Goal: Feedback & Contribution: Contribute content

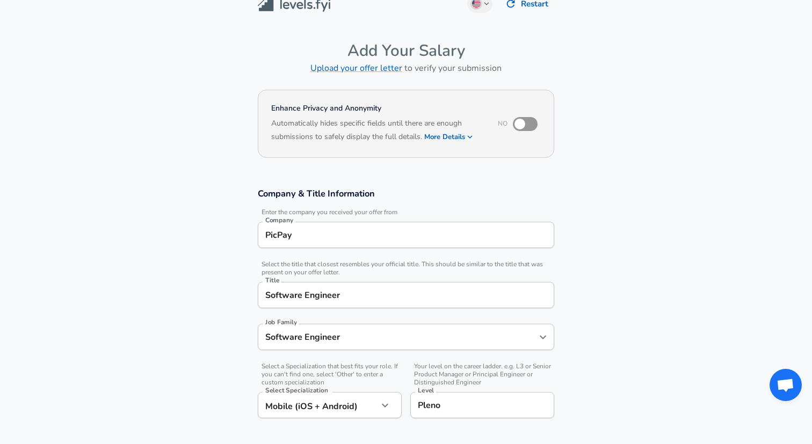
click at [177, 109] on section "Enhance Privacy and Anonymity No Automatically hides specific fields until ther…" at bounding box center [406, 130] width 812 height 89
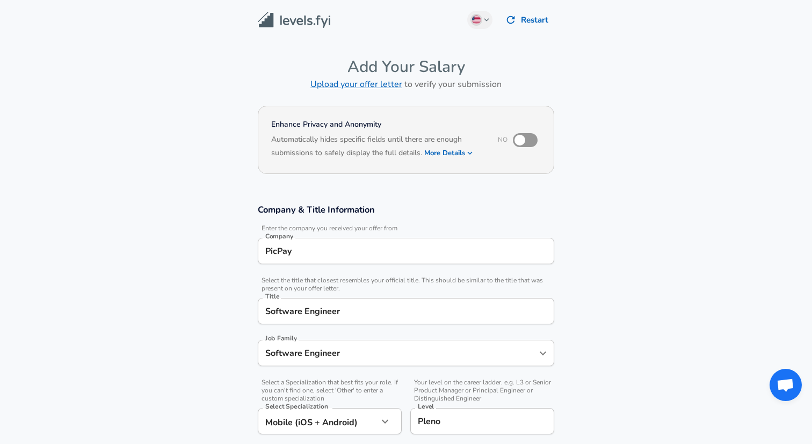
scroll to position [14, 0]
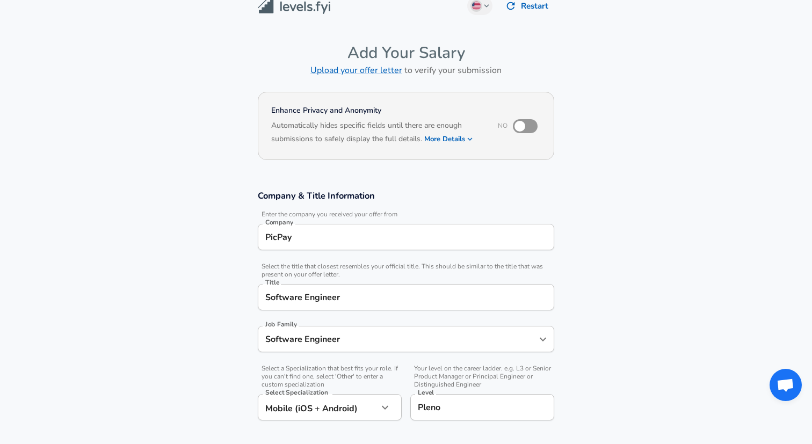
click at [445, 137] on button "More Details" at bounding box center [448, 139] width 49 height 15
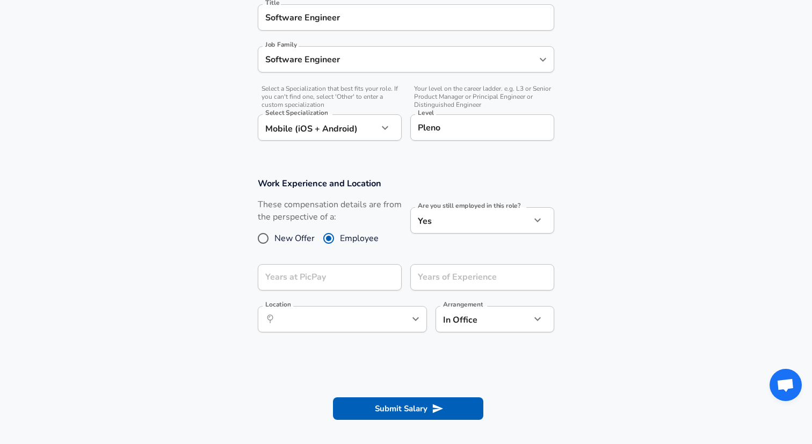
scroll to position [341, 0]
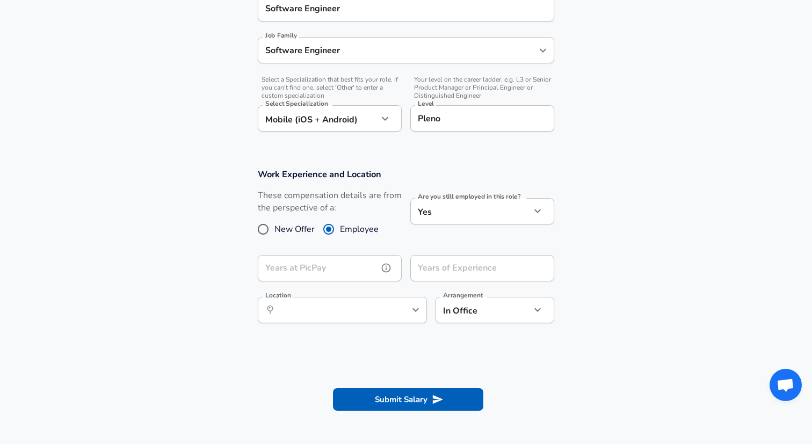
click at [290, 266] on input "Years at PicPay" at bounding box center [318, 268] width 120 height 26
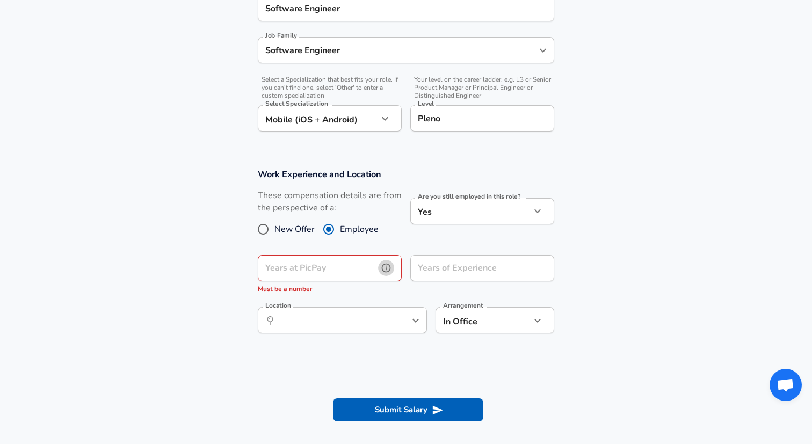
click at [390, 267] on icon "help" at bounding box center [386, 268] width 11 height 11
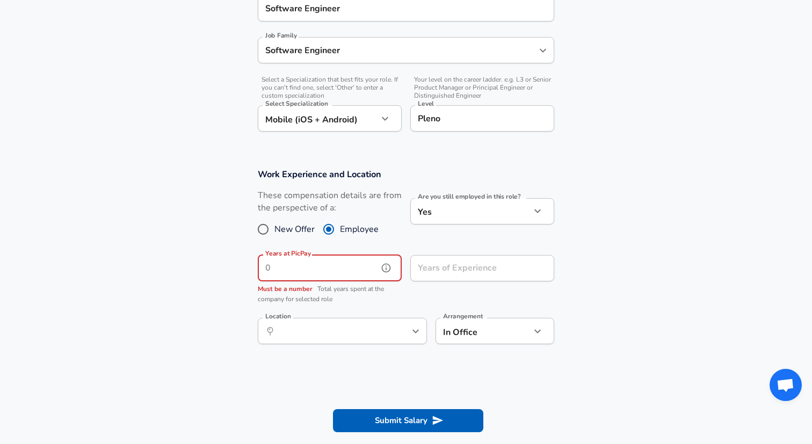
click at [324, 265] on input "Years at PicPay" at bounding box center [318, 268] width 120 height 26
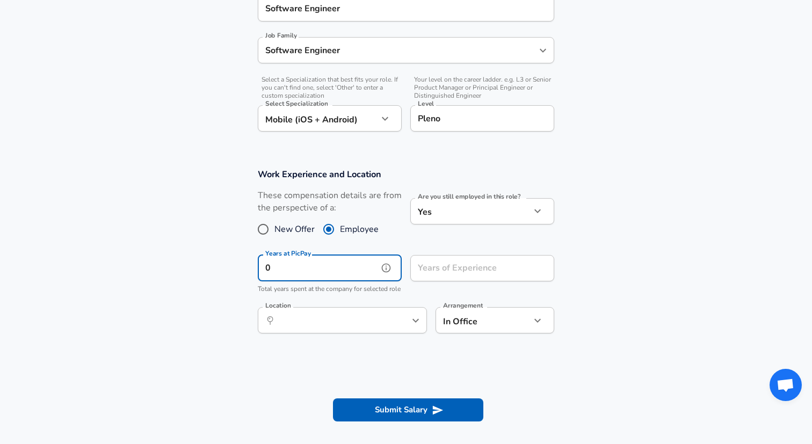
type input "0"
click at [440, 266] on input "Years of Experience" at bounding box center [470, 268] width 120 height 26
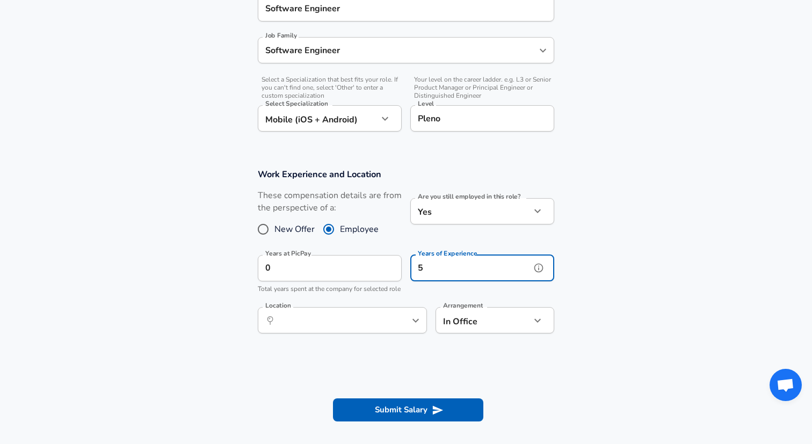
click at [398, 329] on button "help" at bounding box center [398, 321] width 16 height 16
type input "5"
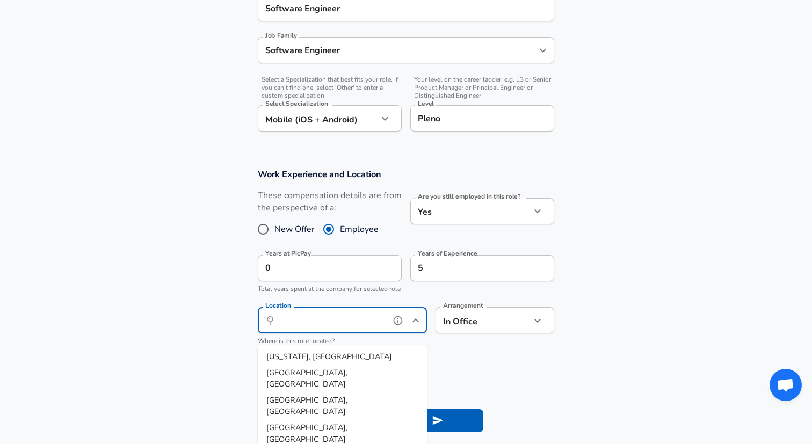
click at [332, 329] on input "Location" at bounding box center [330, 320] width 110 height 17
click at [328, 355] on span "[GEOGRAPHIC_DATA], [GEOGRAPHIC_DATA], [GEOGRAPHIC_DATA]" at bounding box center [314, 368] width 97 height 34
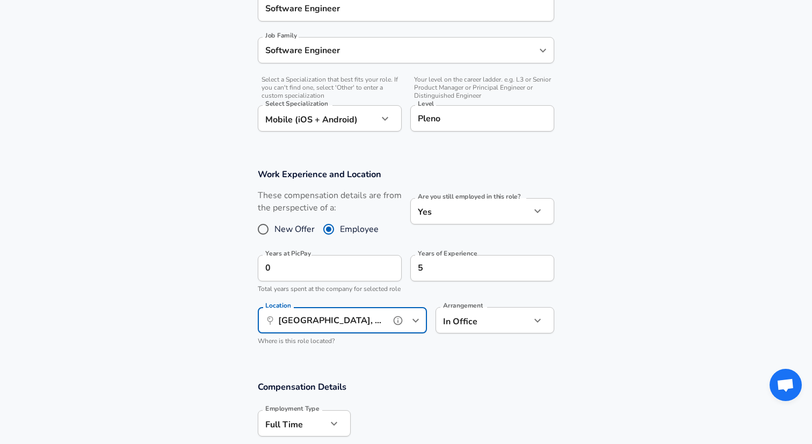
type input "[GEOGRAPHIC_DATA], [GEOGRAPHIC_DATA], [GEOGRAPHIC_DATA]"
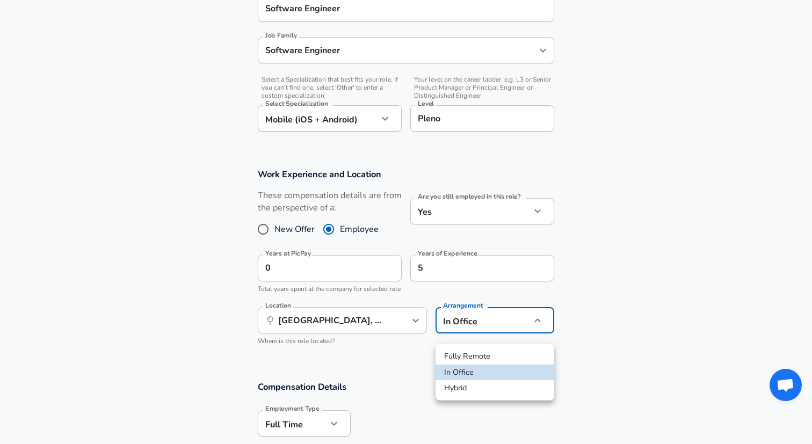
click at [468, 355] on li "Fully Remote" at bounding box center [494, 356] width 119 height 16
type input "remote"
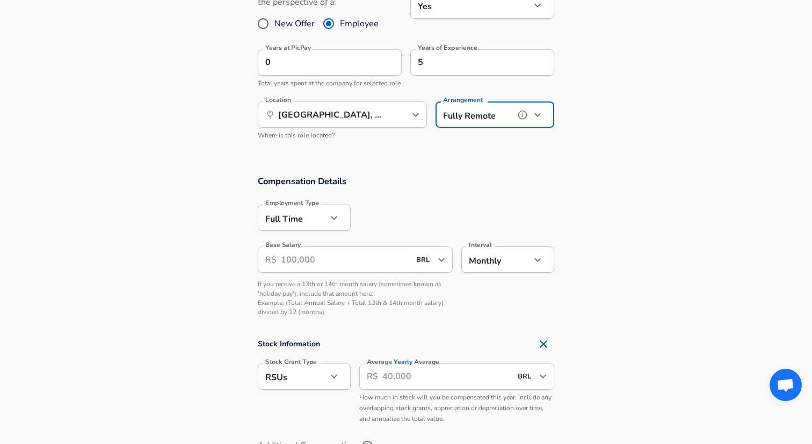
scroll to position [547, 0]
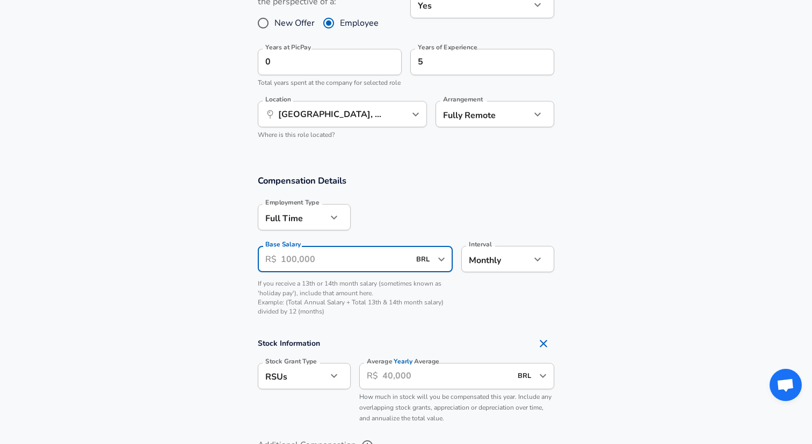
click at [332, 264] on input "Base Salary" at bounding box center [345, 259] width 129 height 26
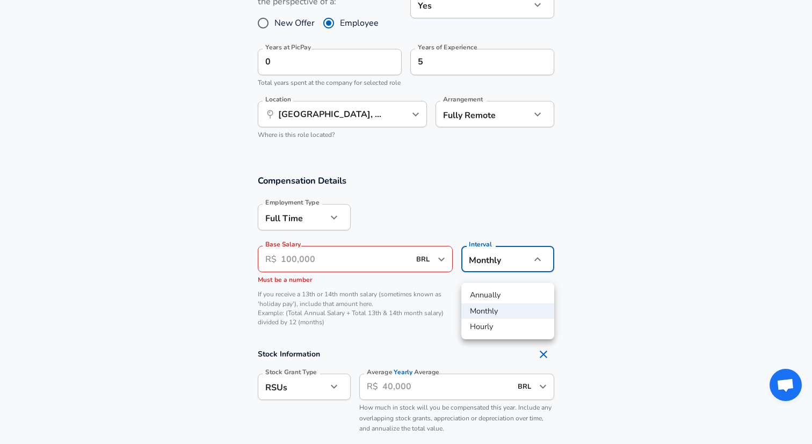
click at [503, 303] on li "Monthly" at bounding box center [507, 311] width 93 height 16
click at [393, 272] on input "Base Salary" at bounding box center [345, 259] width 129 height 26
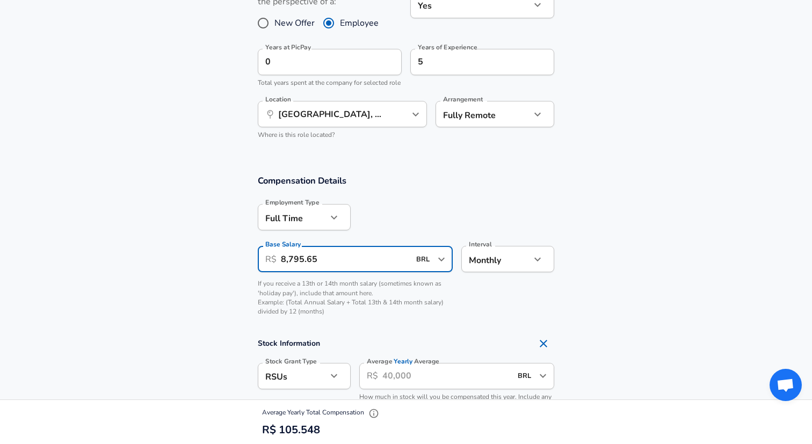
scroll to position [0, 0]
type input "8,795.65"
click at [230, 287] on section "Compensation Details Employment Type [DEMOGRAPHIC_DATA] full_time Employment Ty…" at bounding box center [406, 249] width 812 height 148
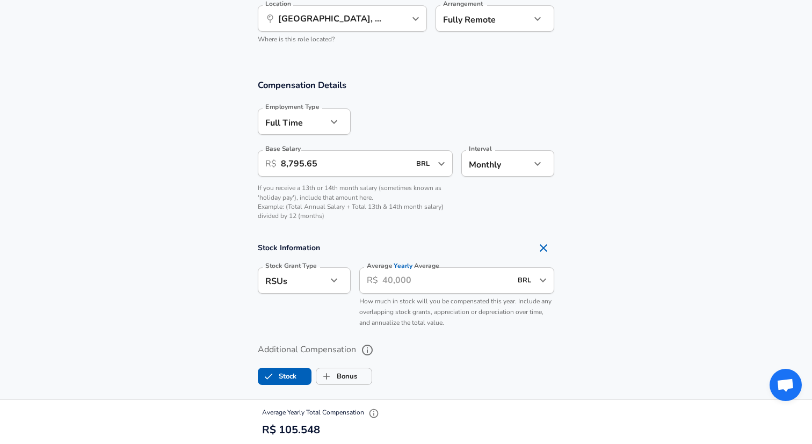
scroll to position [645, 0]
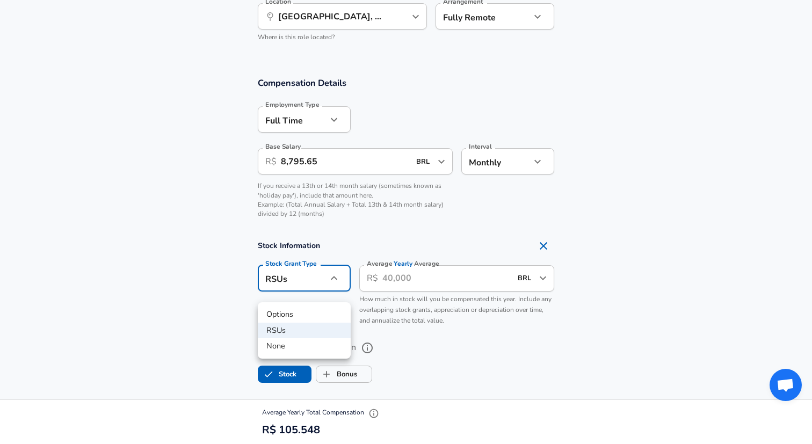
click at [291, 344] on li "None" at bounding box center [304, 346] width 93 height 16
type input "none"
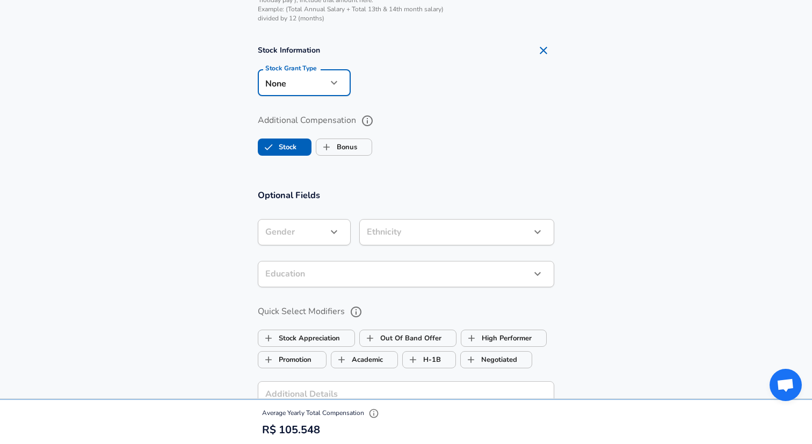
scroll to position [842, 0]
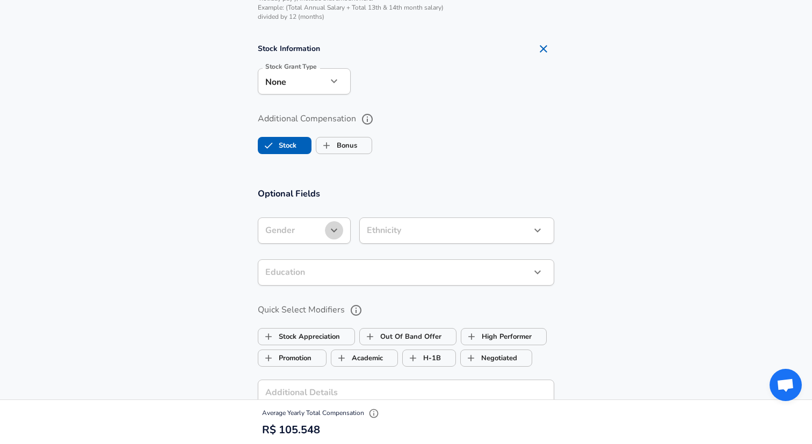
click at [342, 239] on button "button" at bounding box center [334, 230] width 18 height 18
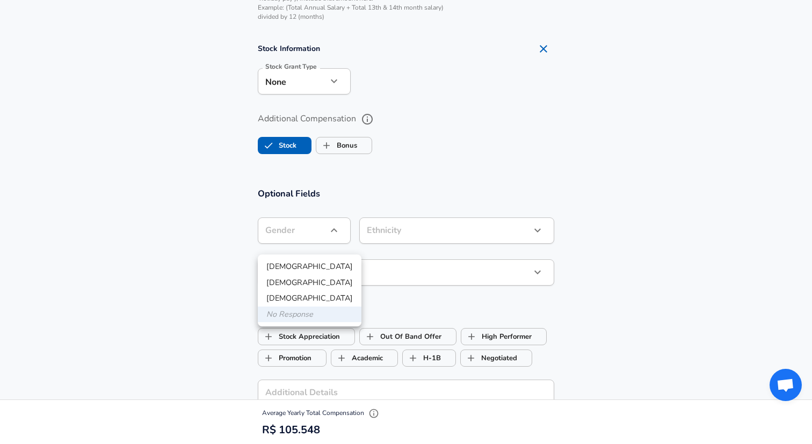
click at [342, 241] on div at bounding box center [406, 222] width 812 height 444
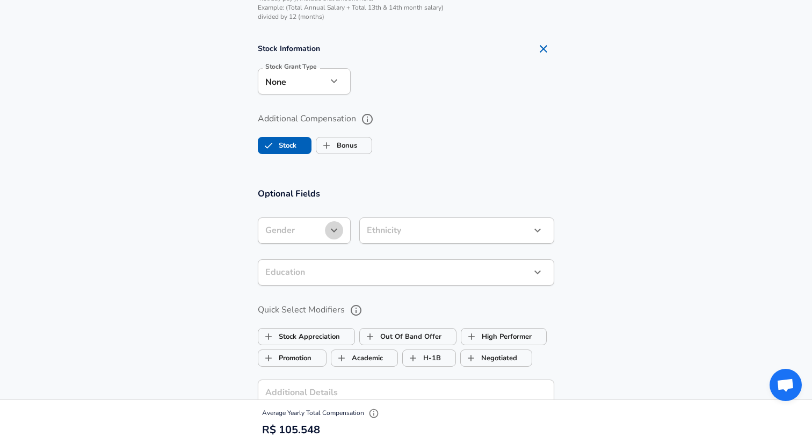
click at [337, 237] on icon "button" at bounding box center [334, 230] width 13 height 13
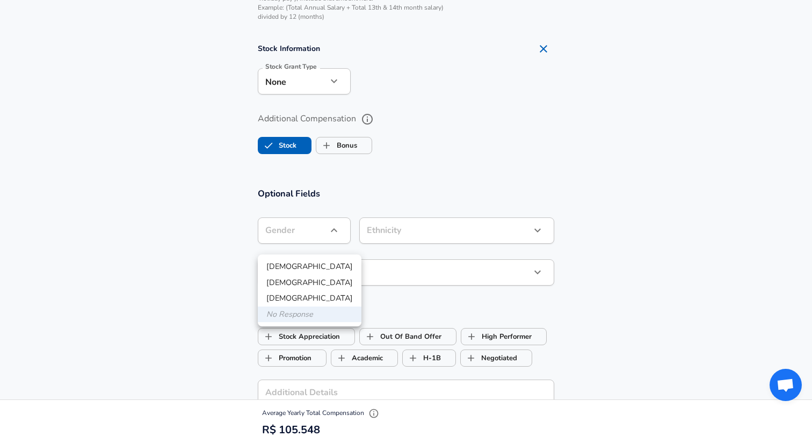
click at [337, 242] on div at bounding box center [406, 222] width 812 height 444
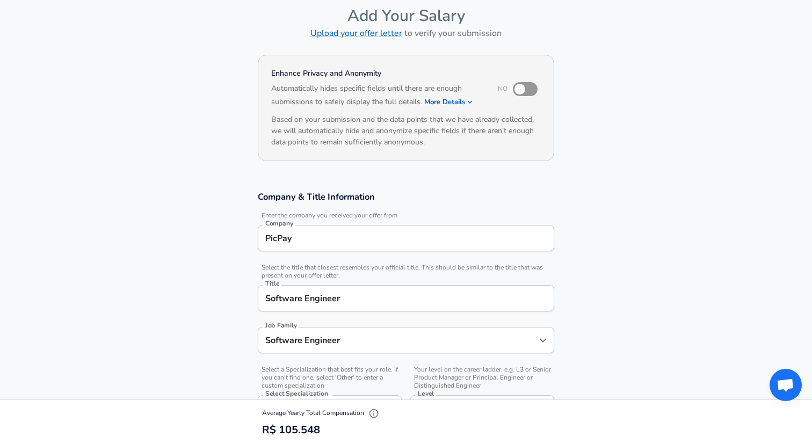
scroll to position [0, 0]
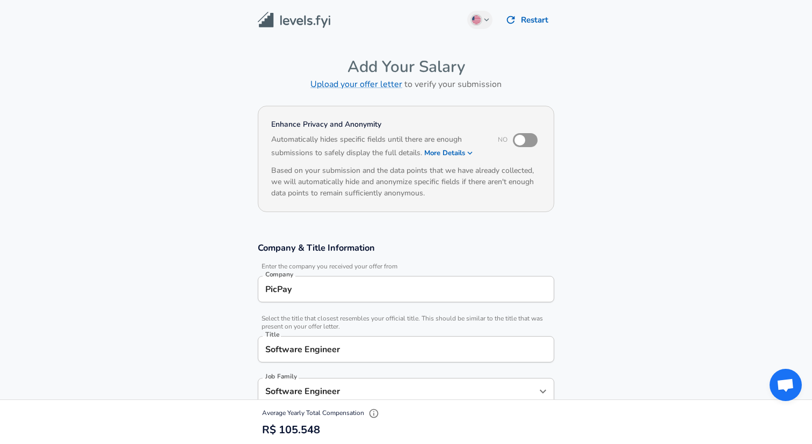
click at [435, 150] on button "More Details" at bounding box center [448, 153] width 49 height 15
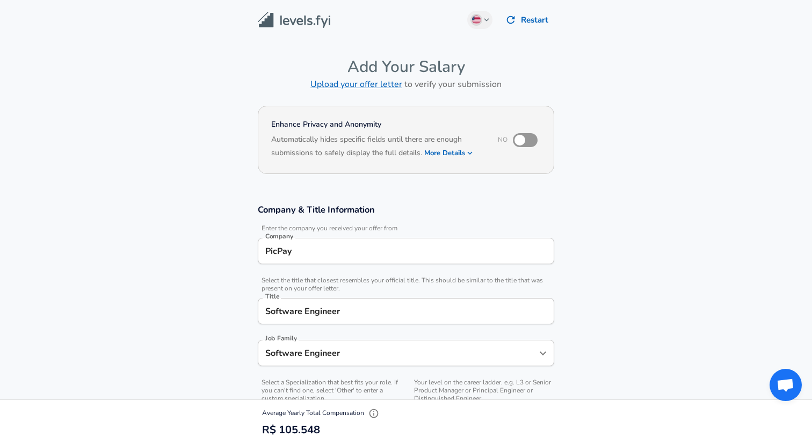
click at [437, 154] on button "More Details" at bounding box center [448, 153] width 49 height 15
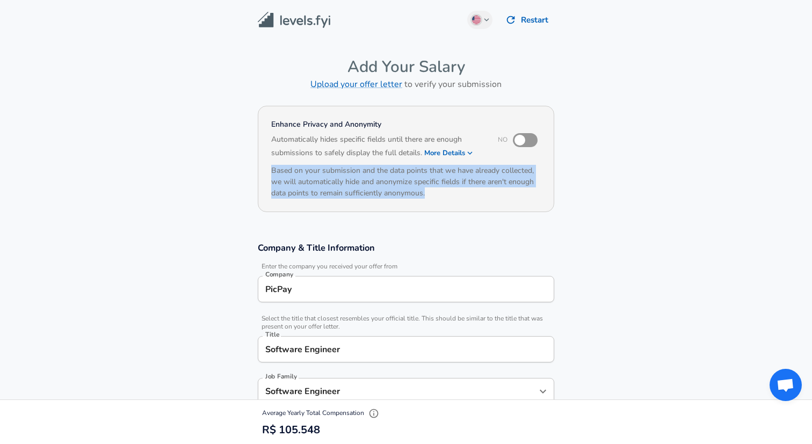
drag, startPoint x: 272, startPoint y: 171, endPoint x: 433, endPoint y: 191, distance: 162.4
click at [433, 191] on h6 "Based on your submission and the data points that we have already collected, we…" at bounding box center [406, 182] width 270 height 34
click at [426, 199] on div at bounding box center [426, 199] width 0 height 0
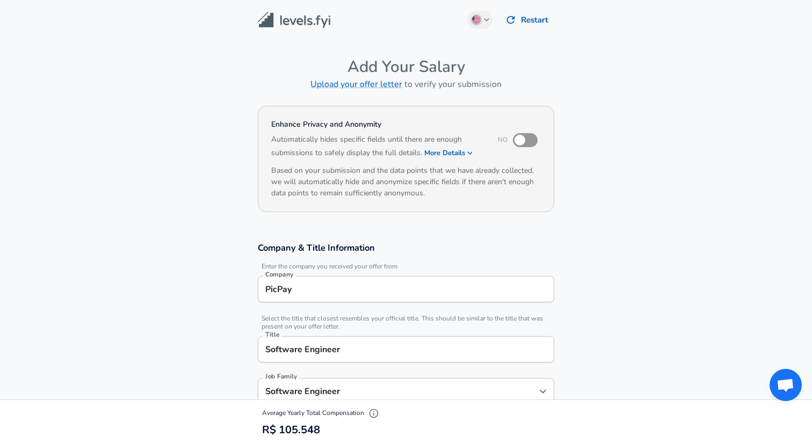
click at [589, 286] on section "Company & Title Information Enter the company you received your offer from Comp…" at bounding box center [406, 362] width 812 height 267
click at [525, 131] on input "checkbox" at bounding box center [519, 140] width 61 height 20
checkbox input "true"
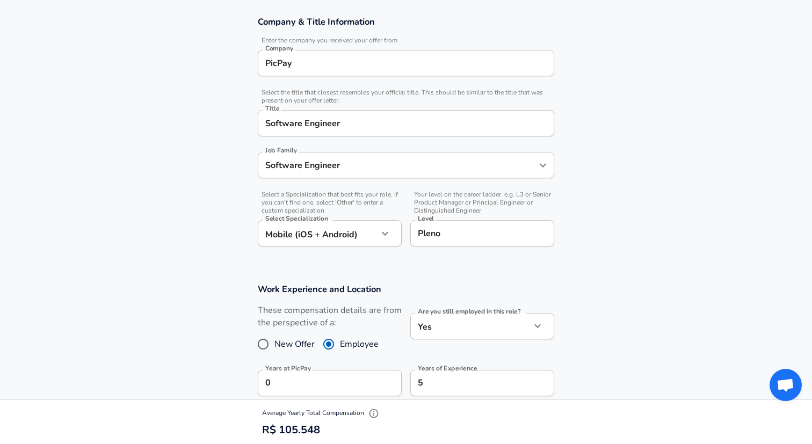
scroll to position [227, 0]
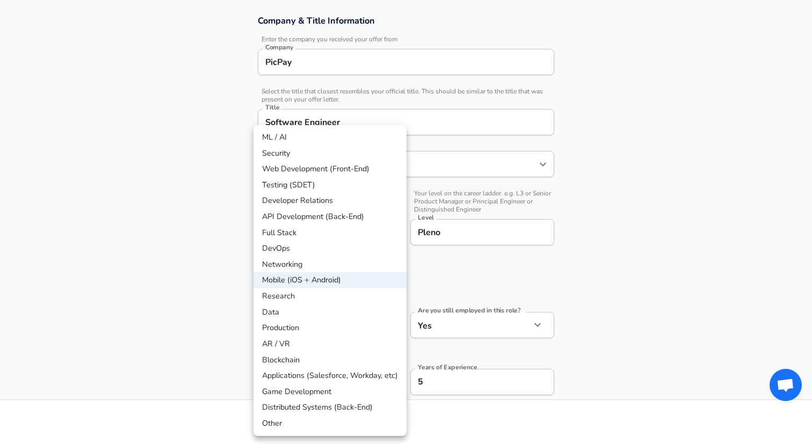
click at [273, 427] on li "Other" at bounding box center [329, 424] width 153 height 16
type input "Other"
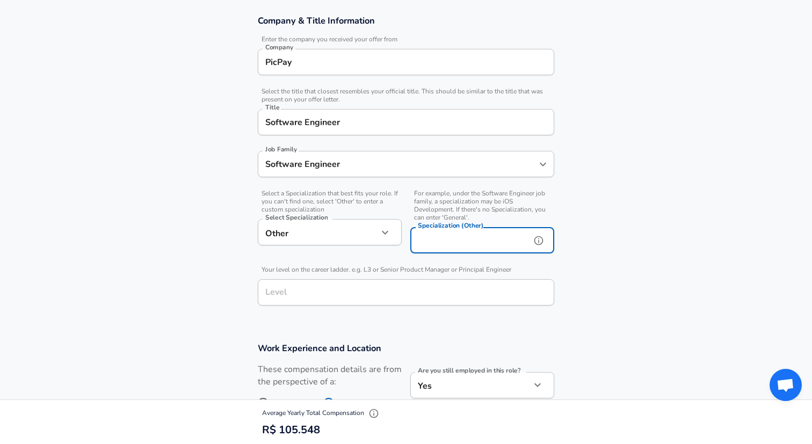
click at [442, 237] on div "Specialization (Other) Specialization (Other)" at bounding box center [482, 241] width 144 height 29
type input "Android Developer"
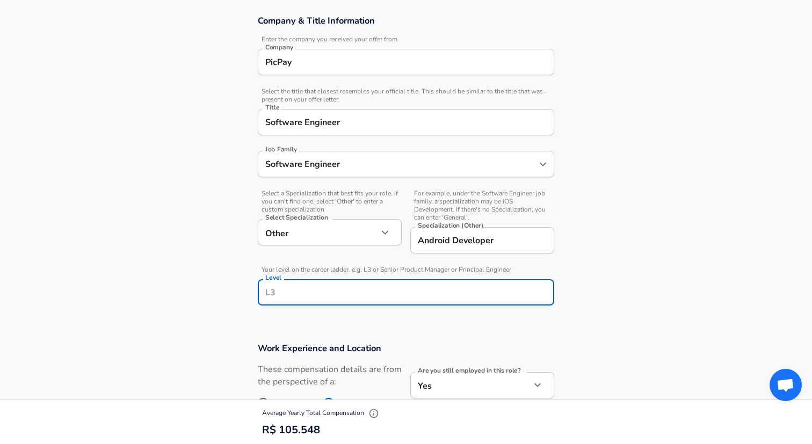
click at [355, 294] on input "Level" at bounding box center [406, 292] width 287 height 17
type input "Pleno"
click at [602, 219] on section "Company & Title Information Enter the company you received your offer from Comp…" at bounding box center [406, 166] width 812 height 328
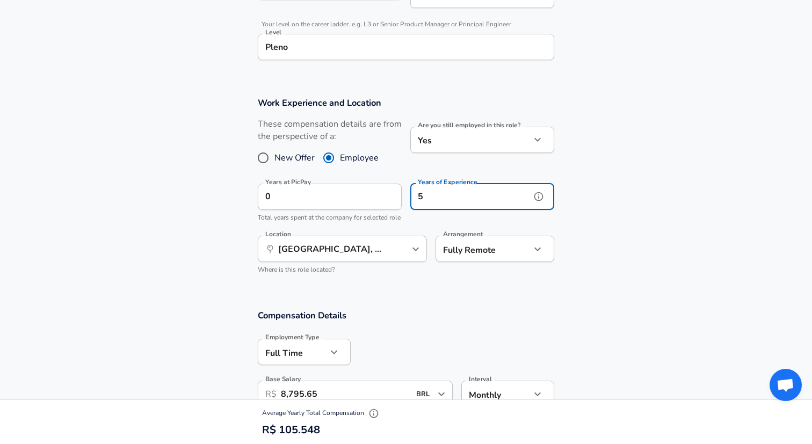
drag, startPoint x: 441, startPoint y: 197, endPoint x: 412, endPoint y: 197, distance: 29.5
click at [412, 197] on input "5" at bounding box center [470, 197] width 120 height 26
click at [635, 195] on section "Work Experience and Location These compensation details are from the perspectiv…" at bounding box center [406, 190] width 812 height 213
drag, startPoint x: 433, startPoint y: 191, endPoint x: 410, endPoint y: 191, distance: 23.1
click at [410, 191] on input "5" at bounding box center [470, 197] width 120 height 26
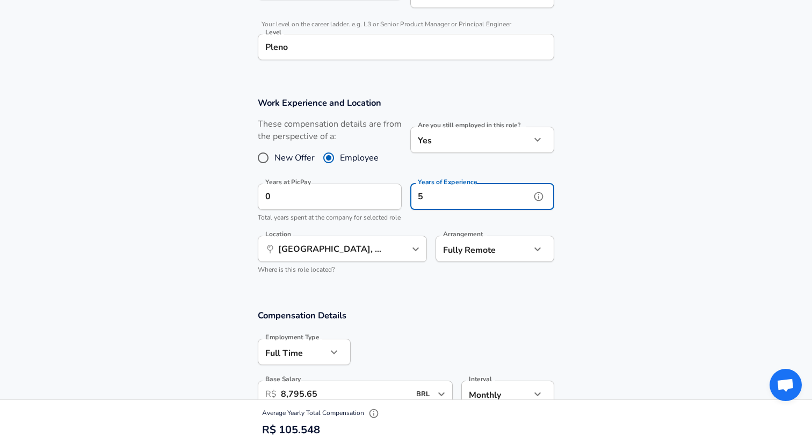
click at [459, 202] on input "5" at bounding box center [470, 197] width 120 height 26
click at [541, 195] on icon "help" at bounding box center [538, 196] width 11 height 11
click at [639, 213] on section "Work Experience and Location These compensation details are from the perspectiv…" at bounding box center [406, 190] width 812 height 213
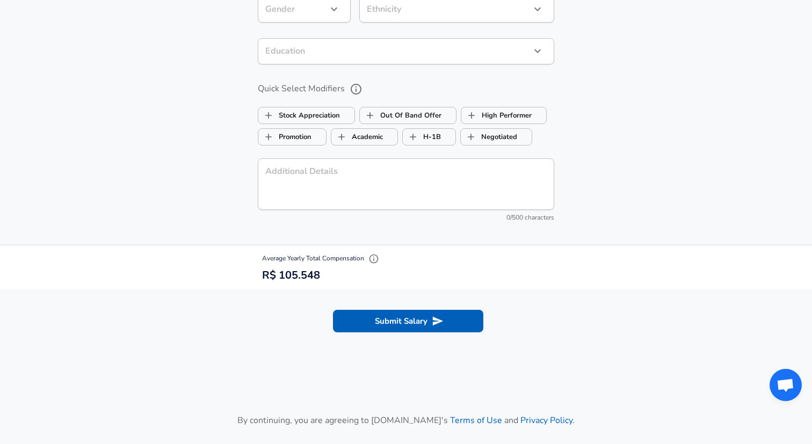
scroll to position [1260, 0]
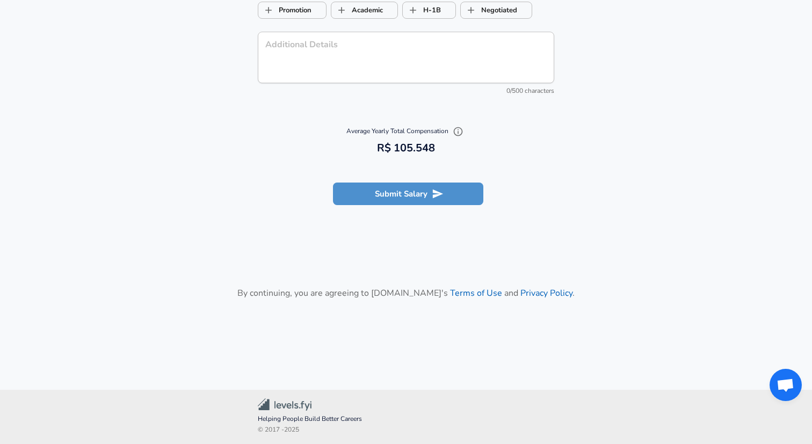
drag, startPoint x: 404, startPoint y: 191, endPoint x: 344, endPoint y: 336, distance: 157.5
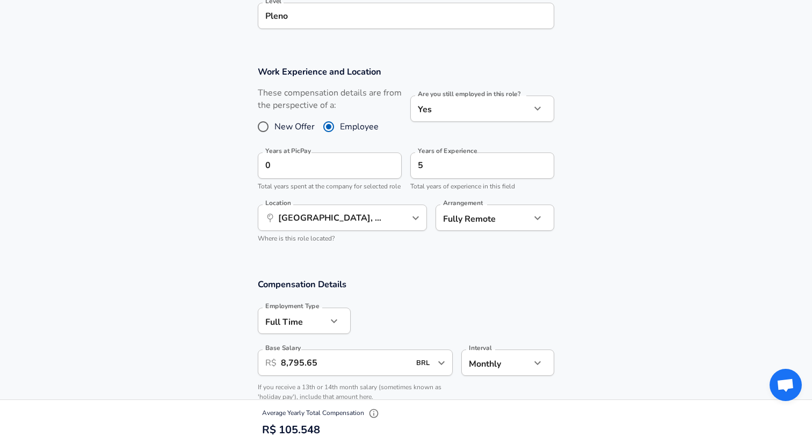
scroll to position [471, 0]
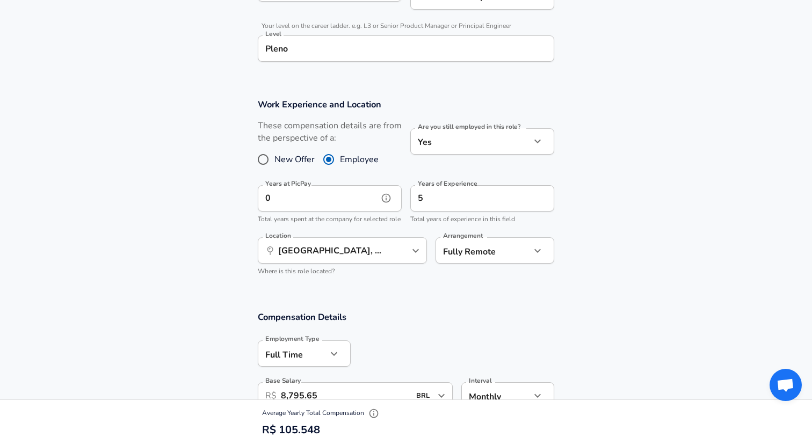
click at [313, 194] on input "0" at bounding box center [318, 198] width 120 height 26
type input "0"
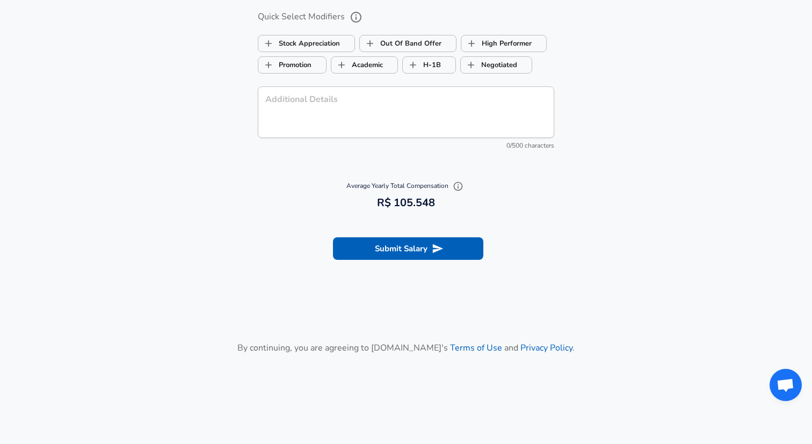
scroll to position [1201, 0]
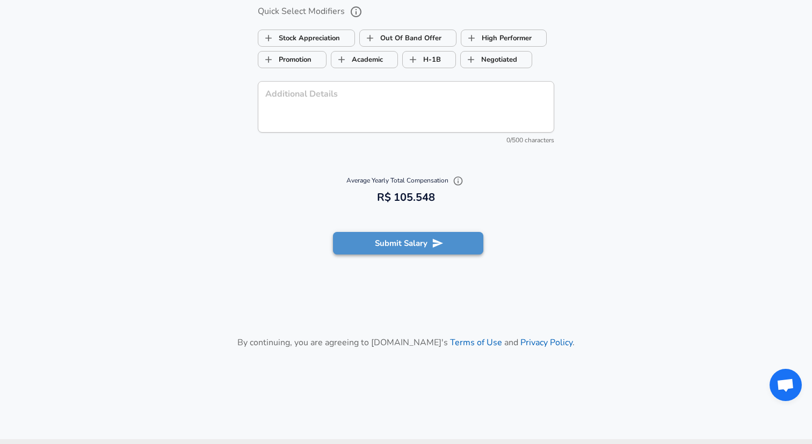
click at [362, 255] on button "Submit Salary" at bounding box center [408, 243] width 150 height 23
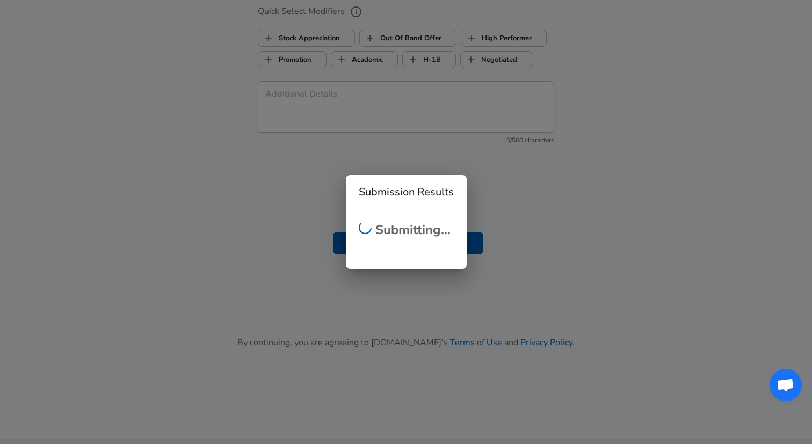
checkbox input "false"
